Goal: Task Accomplishment & Management: Manage account settings

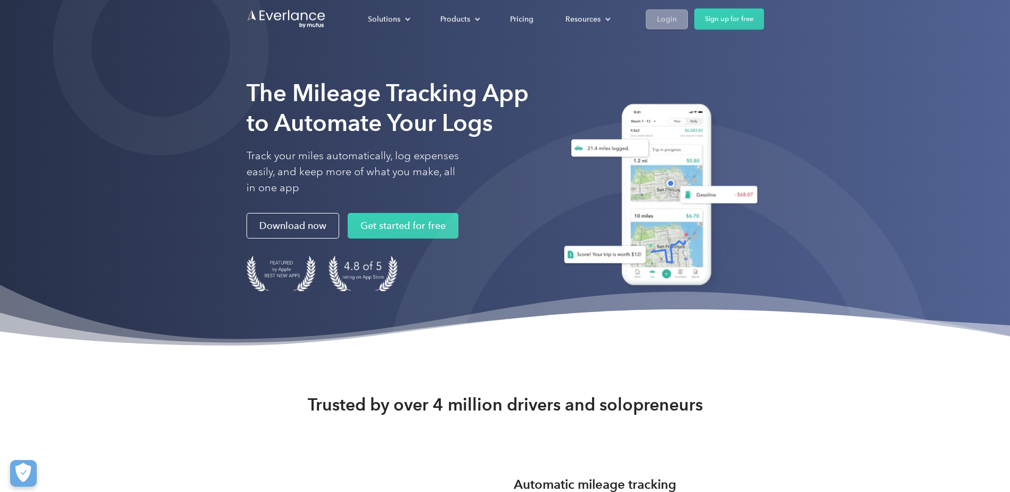
click at [657, 11] on link "Login" at bounding box center [667, 19] width 42 height 20
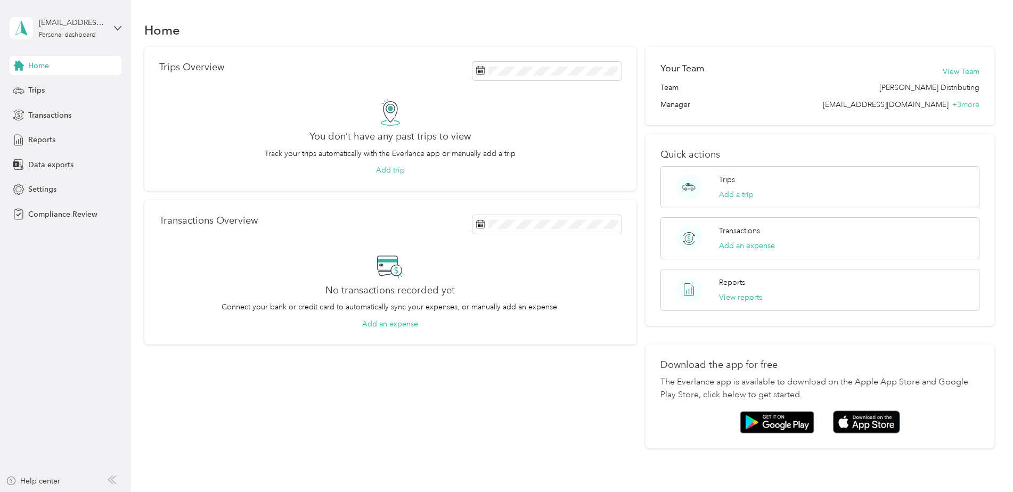
click at [113, 28] on div "favr2+stokes@everlance.com Personal dashboard" at bounding box center [66, 28] width 112 height 37
click at [63, 114] on div "Log out" at bounding box center [151, 111] width 269 height 19
